Goal: Task Accomplishment & Management: Complete application form

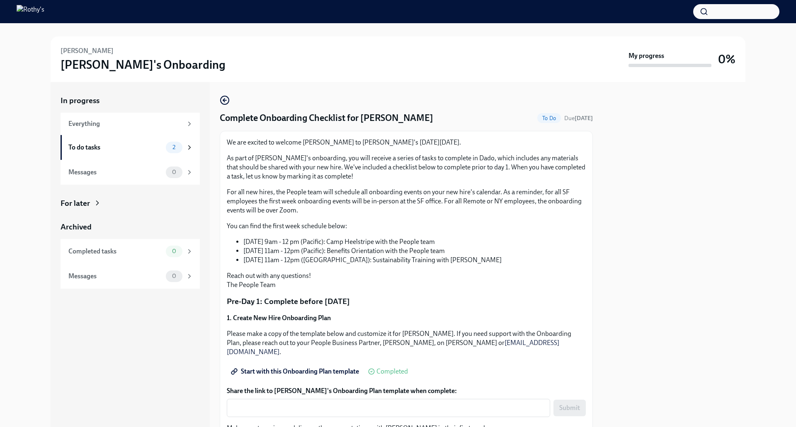
click at [296, 205] on p "For all new hires, the People team will schedule all onboarding events on your …" at bounding box center [406, 201] width 359 height 27
click at [564, 120] on span "Due [DATE]" at bounding box center [578, 118] width 29 height 7
click at [434, 184] on div "We are excited to welcome [PERSON_NAME] to [PERSON_NAME]'s [DATE][DATE]. As par…" at bounding box center [406, 214] width 359 height 152
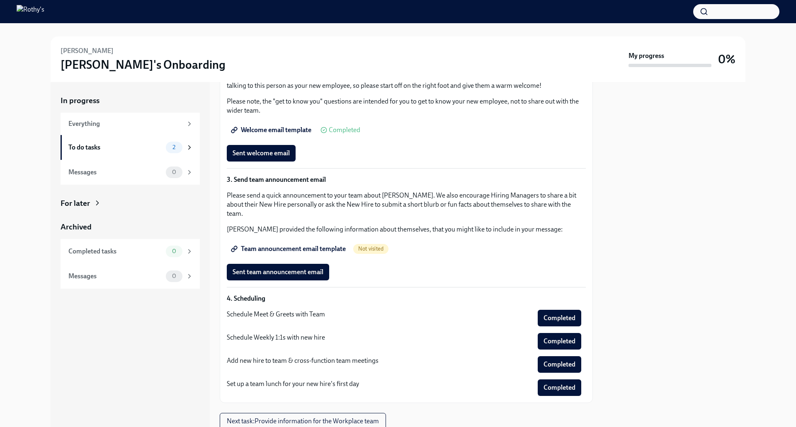
scroll to position [401, 0]
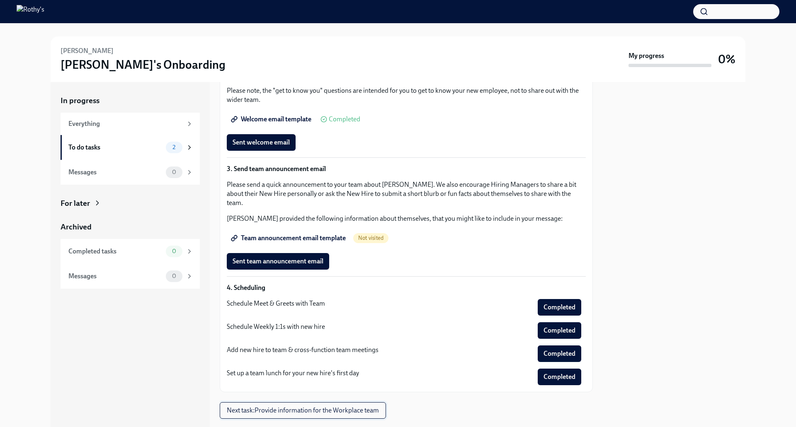
click at [309, 407] on span "Next task : Provide information for the Workplace team" at bounding box center [303, 411] width 152 height 8
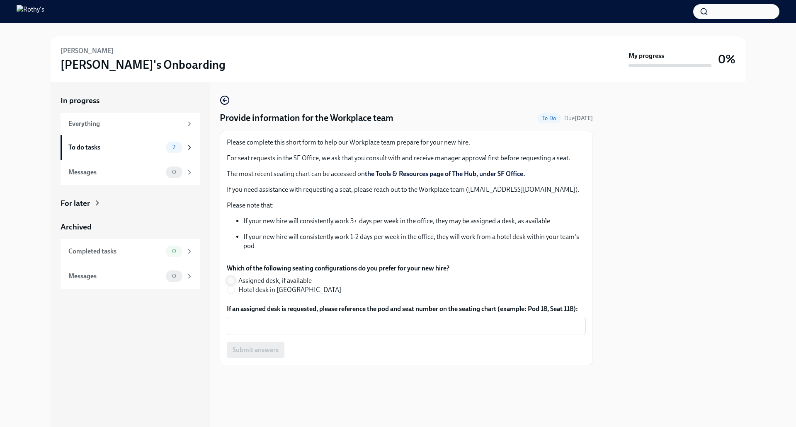
click at [231, 281] on input "Assigned desk, if available" at bounding box center [230, 280] width 7 height 7
radio input "true"
click at [251, 352] on span "Submit answers" at bounding box center [256, 350] width 46 height 8
click at [284, 328] on textarea "If an assigned desk is requested, please reference the pod and seat number on t…" at bounding box center [406, 326] width 349 height 10
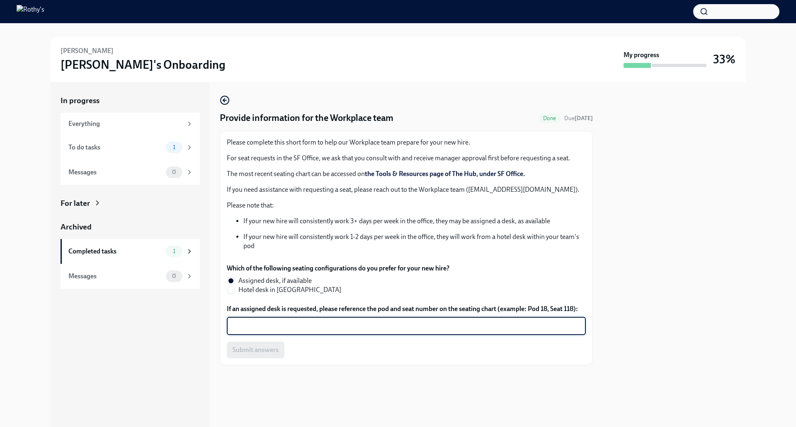
click at [262, 327] on textarea "If an assigned desk is requested, please reference the pod and seat number on t…" at bounding box center [406, 326] width 349 height 10
click at [538, 306] on label "If an assigned desk is requested, please reference the pod and seat number on t…" at bounding box center [406, 309] width 359 height 9
click at [538, 321] on textarea "If an assigned desk is requested, please reference the pod and seat number on t…" at bounding box center [406, 326] width 349 height 10
click at [261, 325] on textarea "If an assigned desk is requested, please reference the pod and seat number on t…" at bounding box center [406, 326] width 349 height 10
type textarea "d"
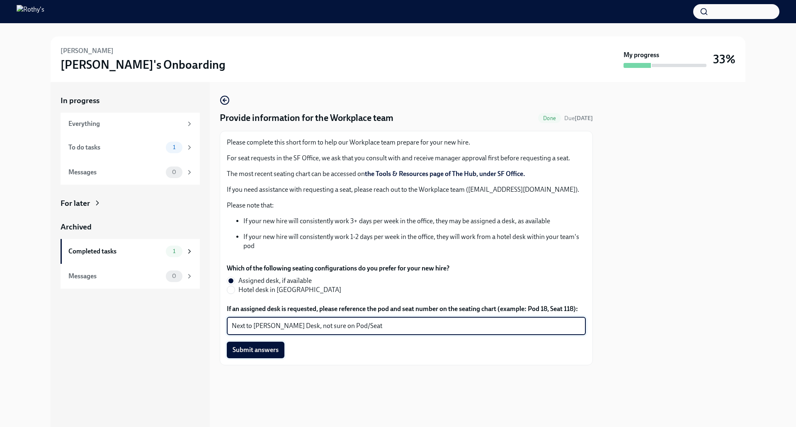
type textarea "Next to [PERSON_NAME] Desk, not sure on Pod/Seat"
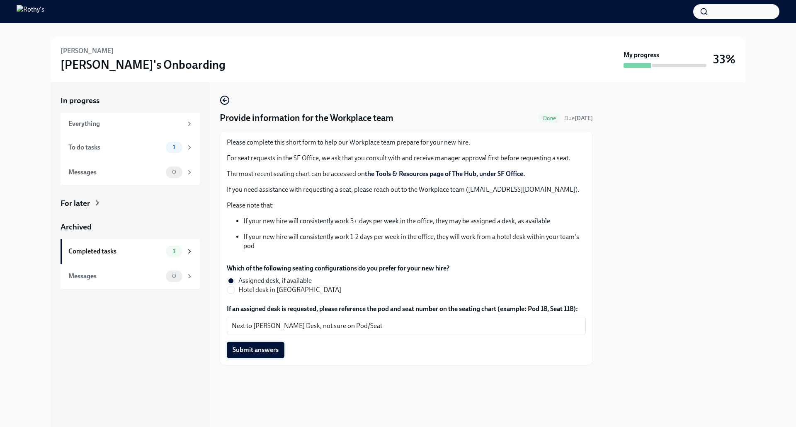
click at [259, 352] on span "Submit answers" at bounding box center [256, 350] width 46 height 8
click at [150, 149] on div "To do tasks" at bounding box center [115, 147] width 94 height 9
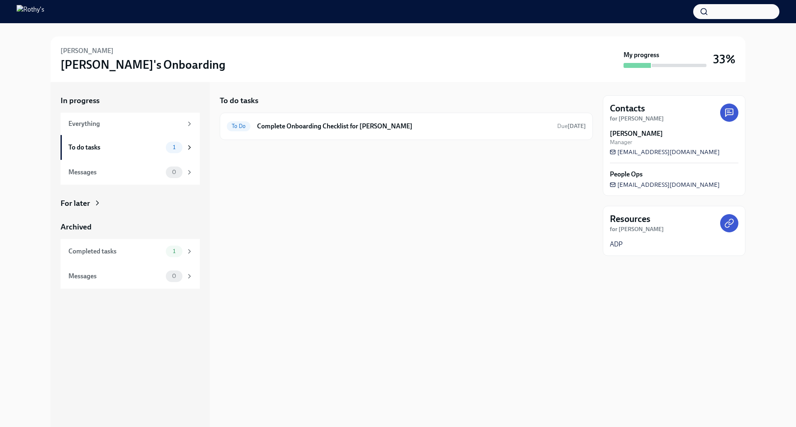
click at [656, 235] on div "Resources for [PERSON_NAME] ADP" at bounding box center [674, 231] width 143 height 50
click at [130, 152] on div "To do tasks" at bounding box center [115, 147] width 94 height 9
click at [167, 125] on div "Everything" at bounding box center [125, 123] width 114 height 9
click at [188, 124] on icon at bounding box center [189, 123] width 7 height 7
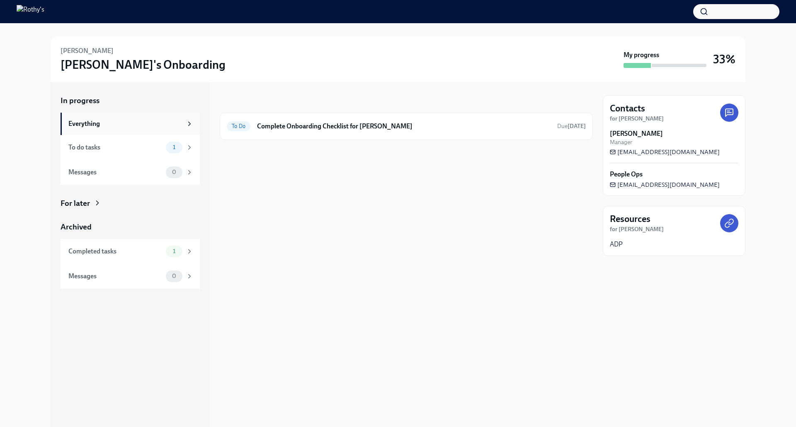
click at [102, 124] on div "Everything" at bounding box center [125, 123] width 114 height 9
click at [185, 123] on div "Everything" at bounding box center [130, 123] width 125 height 9
click at [189, 146] on icon at bounding box center [190, 148] width 2 height 4
click at [172, 149] on span "1" at bounding box center [174, 147] width 12 height 6
click at [266, 130] on h6 "Complete Onboarding Checklist for [PERSON_NAME]" at bounding box center [404, 126] width 294 height 9
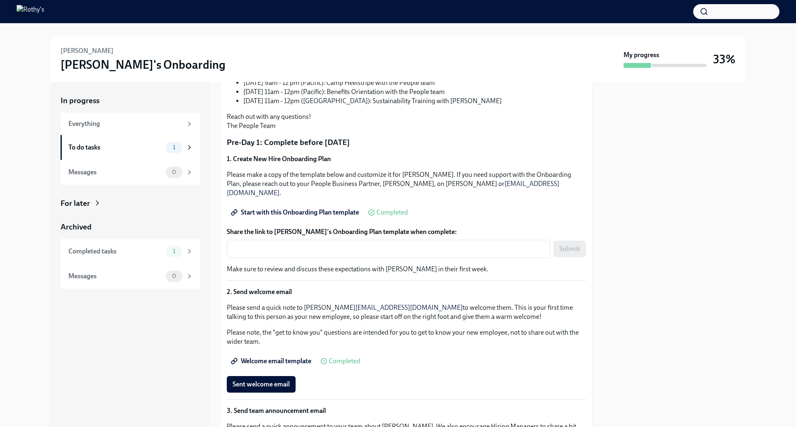
scroll to position [166, 0]
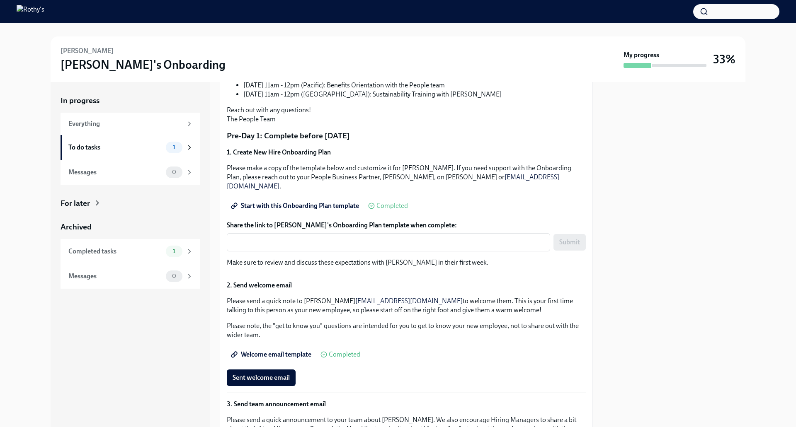
click at [311, 202] on span "Start with this Onboarding Plan template" at bounding box center [296, 206] width 126 height 8
